Goal: Information Seeking & Learning: Check status

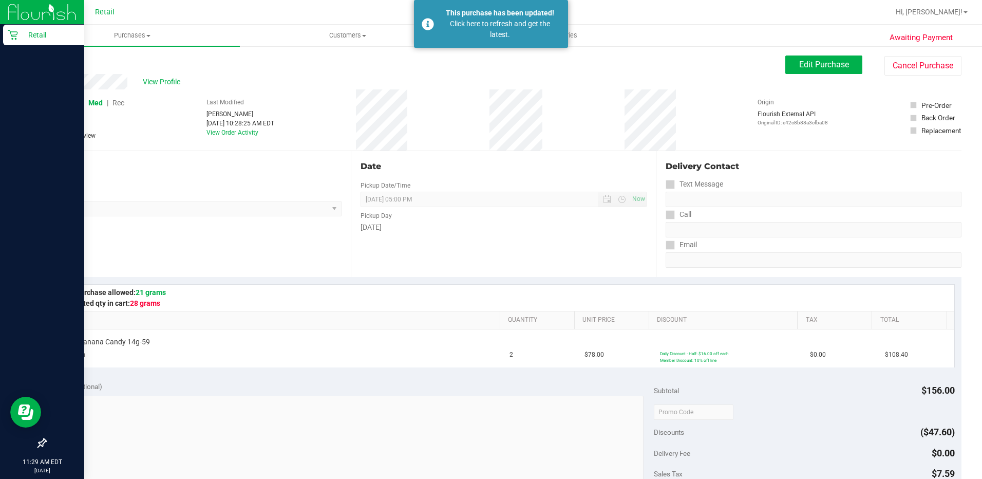
click at [16, 35] on icon at bounding box center [13, 35] width 10 height 10
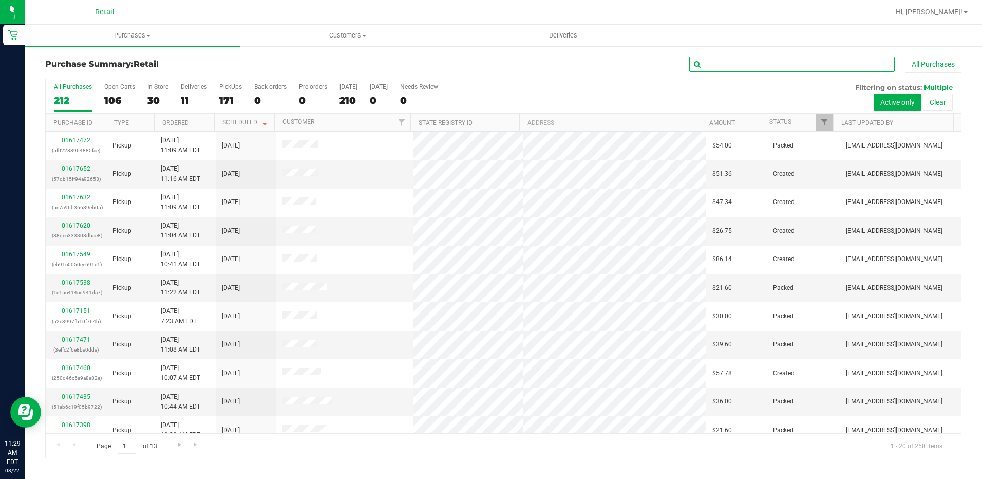
click at [781, 61] on input "text" at bounding box center [793, 64] width 206 height 15
type input "[PERSON_NAME]"
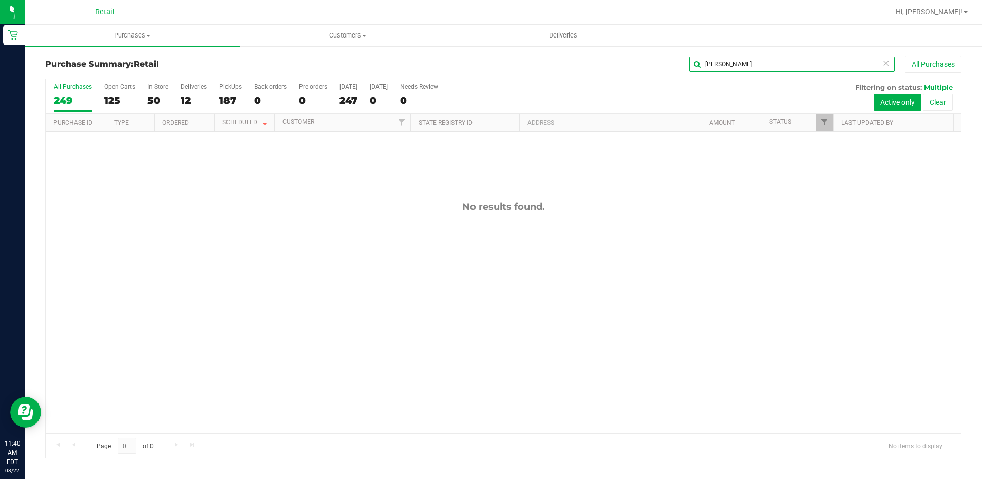
drag, startPoint x: 775, startPoint y: 66, endPoint x: 641, endPoint y: 61, distance: 134.7
click at [641, 61] on div "[PERSON_NAME] All Purchases" at bounding box center [656, 63] width 611 height 17
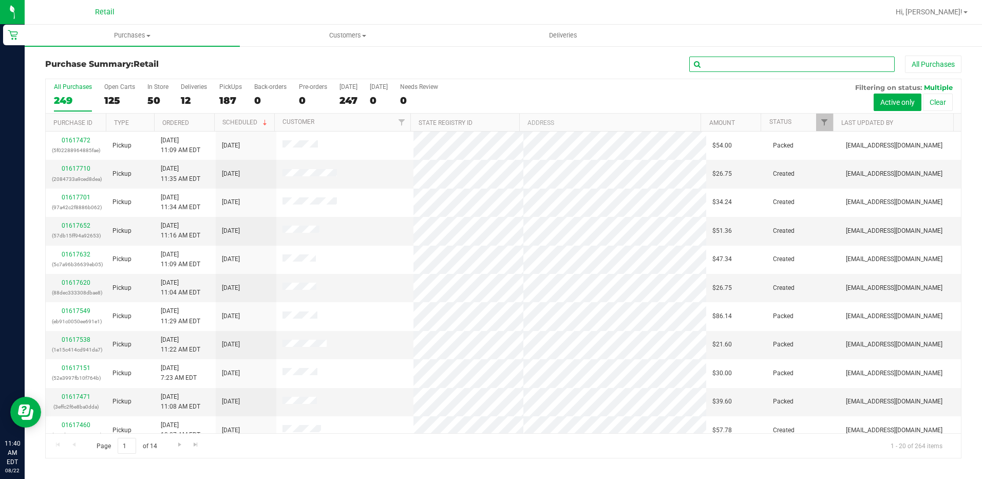
click at [721, 66] on input "text" at bounding box center [793, 64] width 206 height 15
type input "germ"
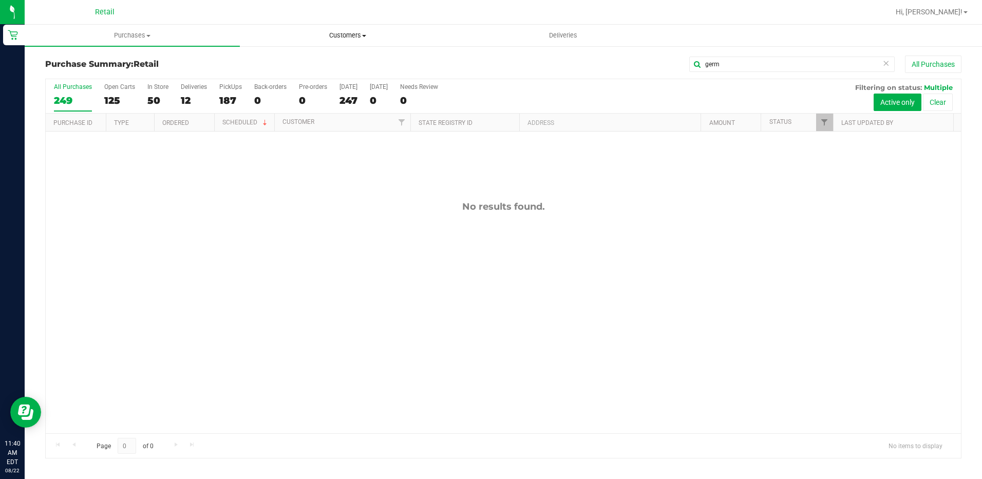
click at [367, 39] on span "Customers" at bounding box center [347, 35] width 214 height 9
click at [300, 59] on span "All customers" at bounding box center [277, 62] width 74 height 9
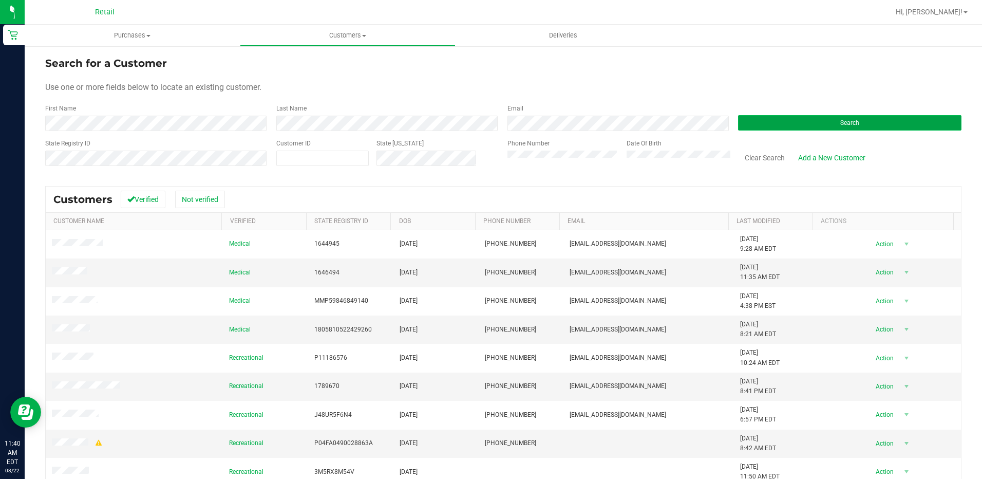
click at [833, 122] on button "Search" at bounding box center [850, 122] width 224 height 15
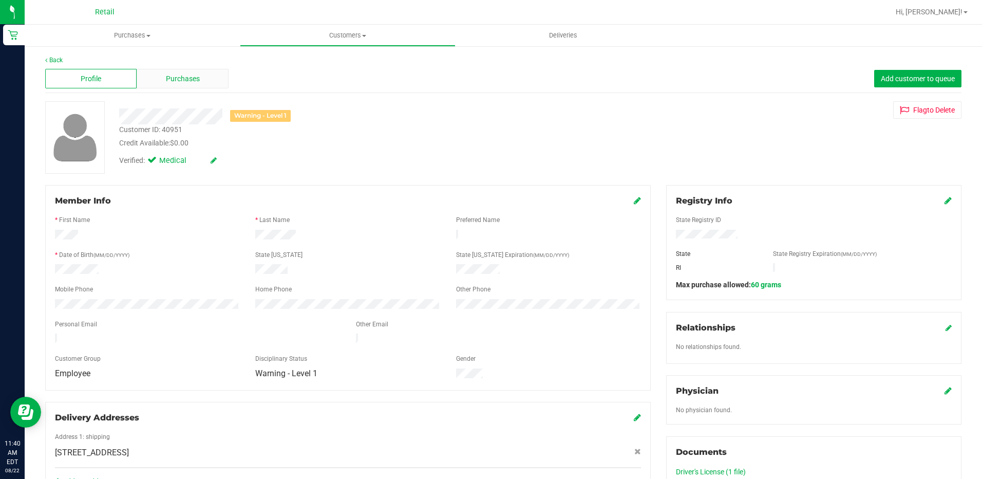
click at [199, 85] on div "Purchases" at bounding box center [182, 79] width 91 height 20
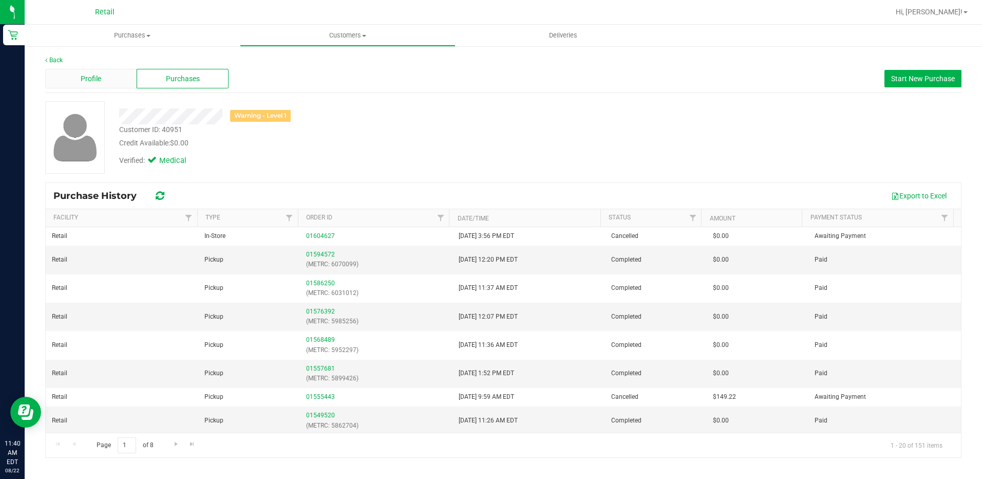
click at [111, 73] on div "Profile" at bounding box center [90, 79] width 91 height 20
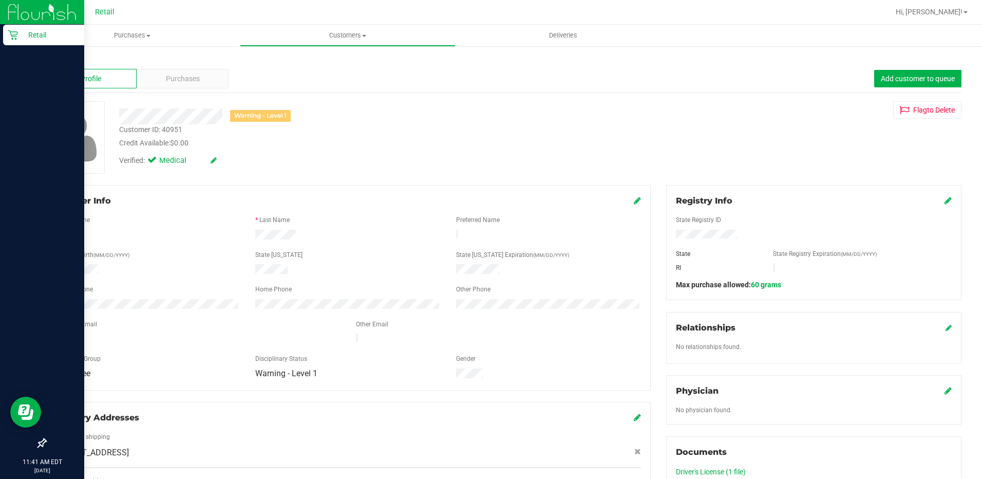
click at [16, 34] on icon at bounding box center [13, 35] width 10 height 10
